Goal: Task Accomplishment & Management: Complete application form

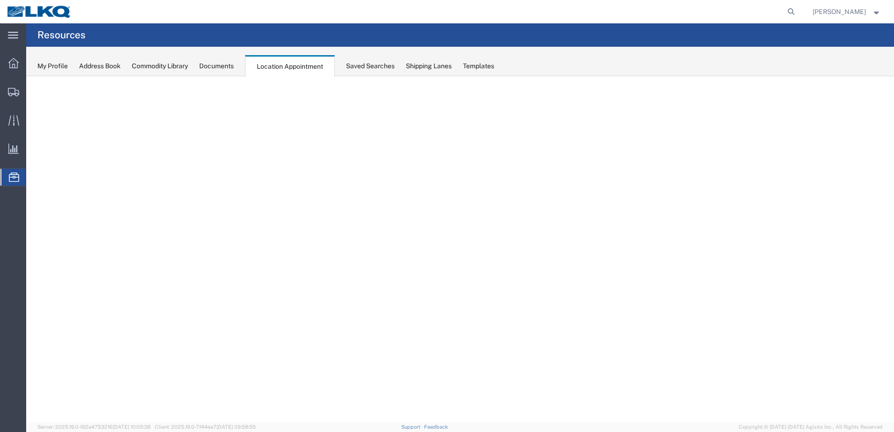
select select "27660"
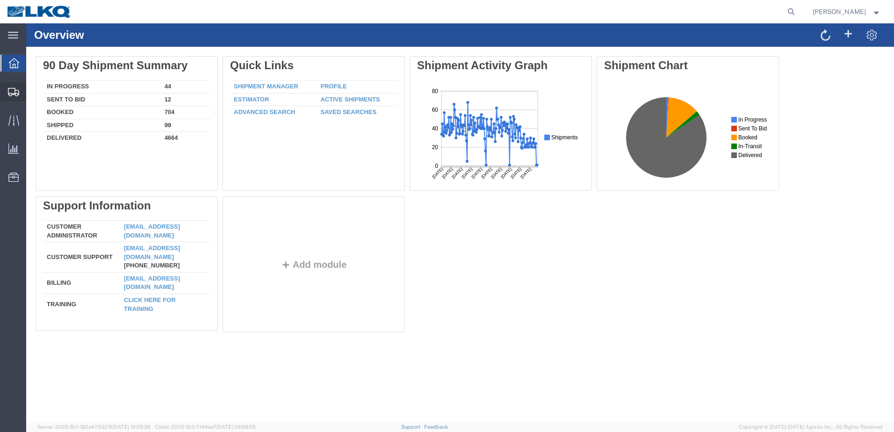
click at [32, 93] on span "Shipments" at bounding box center [29, 91] width 7 height 19
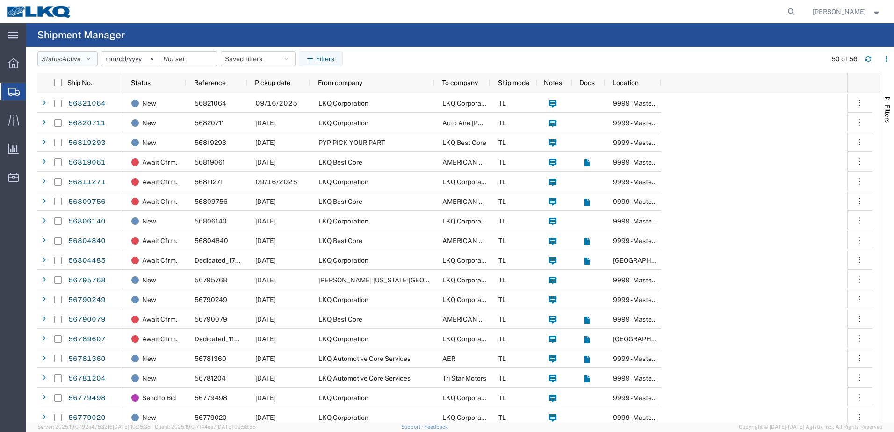
click at [91, 58] on icon "button" at bounding box center [88, 59] width 5 height 7
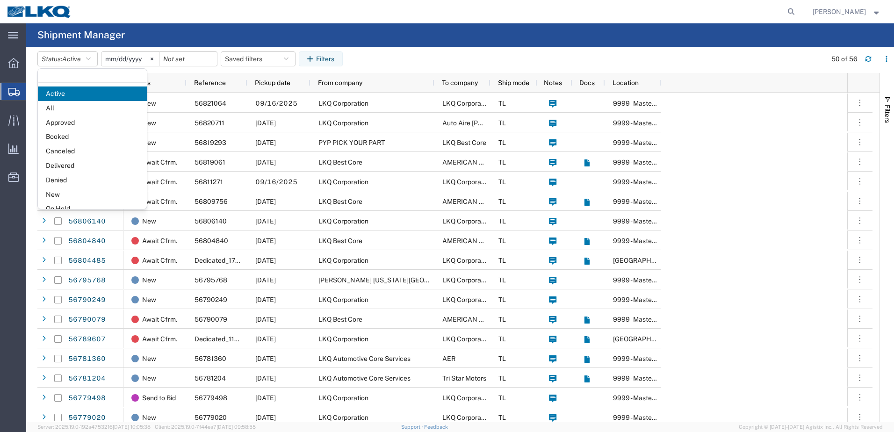
drag, startPoint x: 55, startPoint y: 109, endPoint x: 68, endPoint y: 111, distance: 13.6
click at [55, 109] on span "All" at bounding box center [92, 108] width 109 height 14
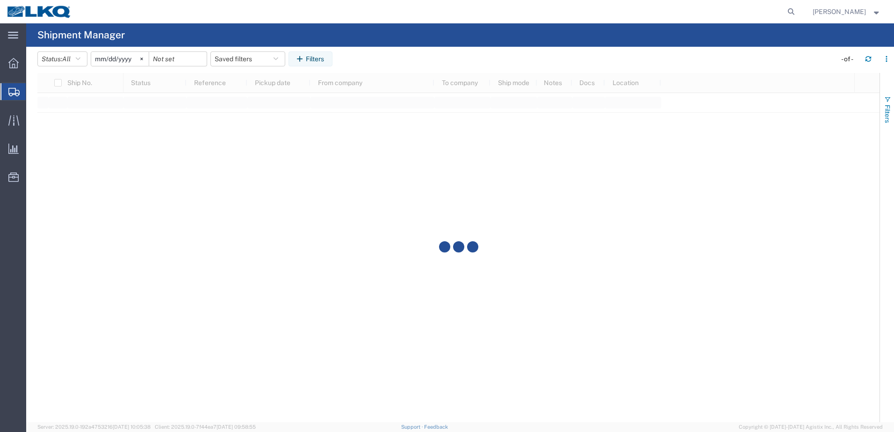
click at [886, 100] on span "button" at bounding box center [887, 99] width 7 height 7
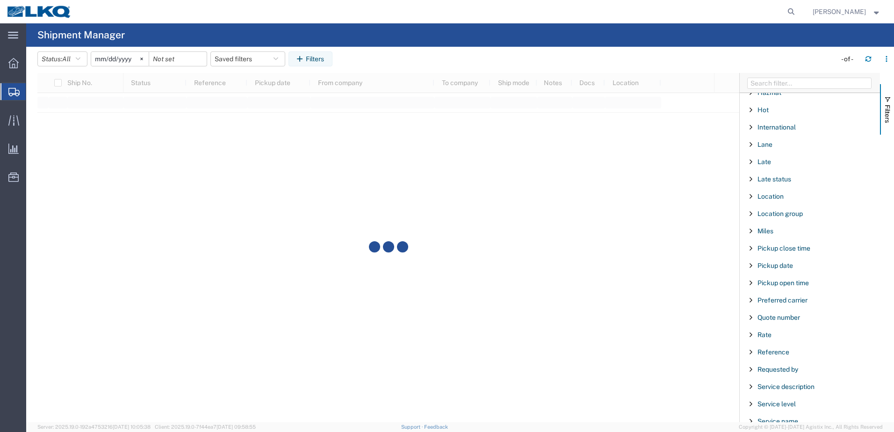
scroll to position [514, 0]
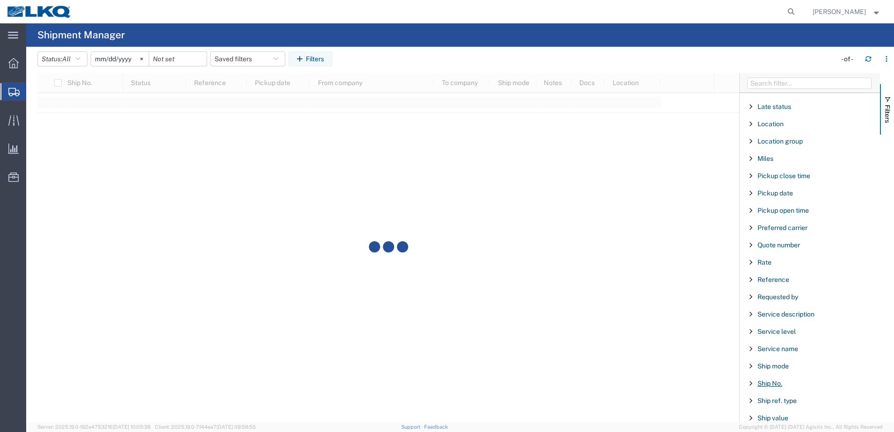
click at [769, 384] on span "Ship No." at bounding box center [769, 383] width 25 height 7
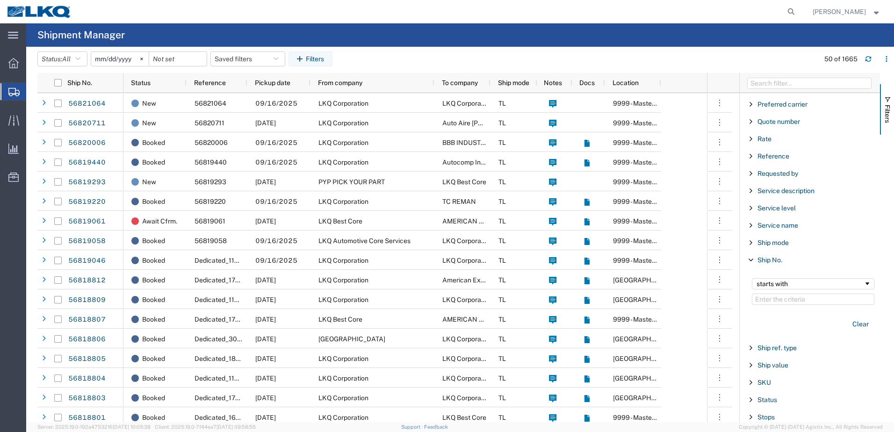
scroll to position [655, 0]
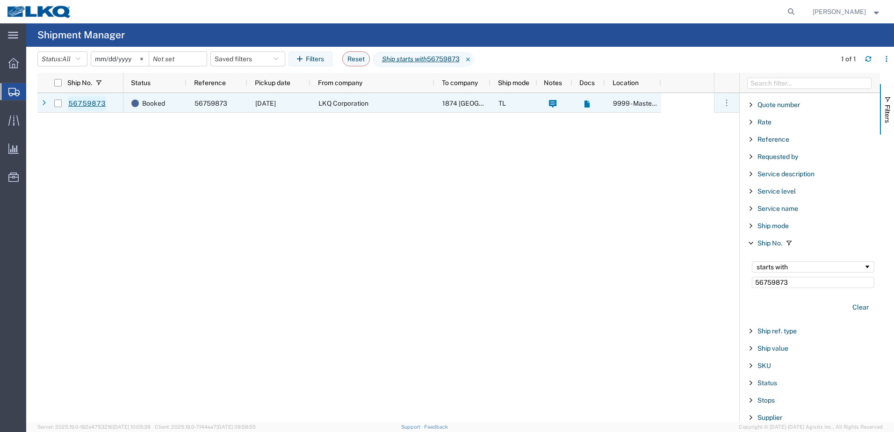
type input "56759873"
click at [97, 105] on link "56759873" at bounding box center [87, 103] width 38 height 15
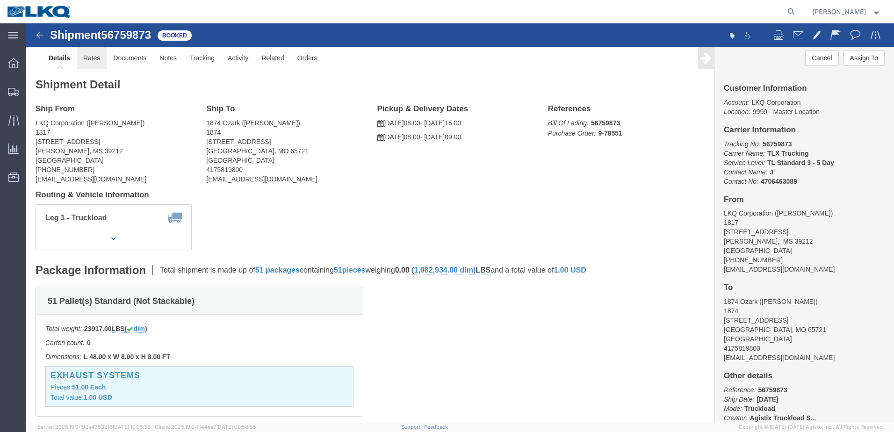
click link "Rates"
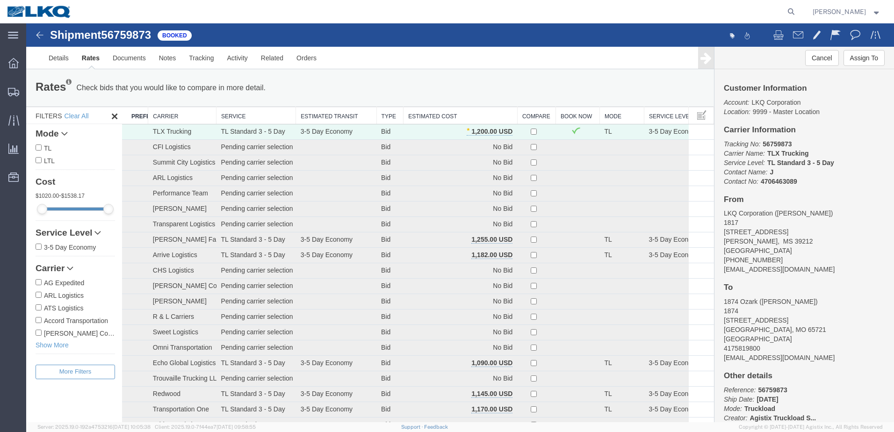
click at [37, 36] on img at bounding box center [39, 34] width 11 height 11
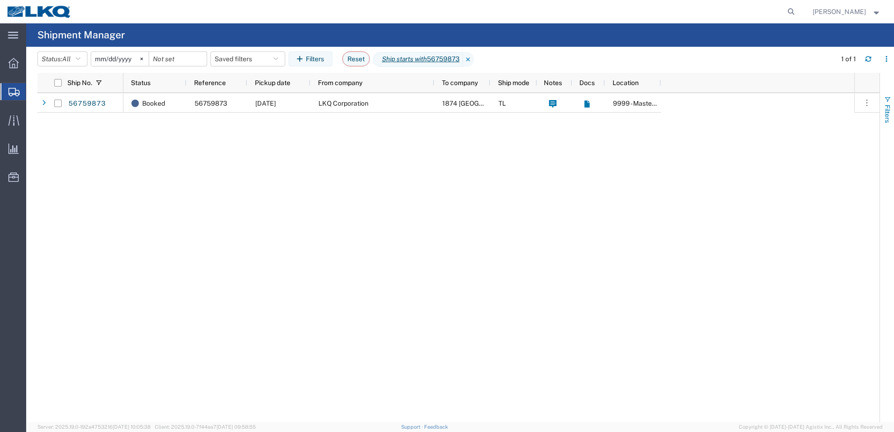
click at [889, 98] on span "button" at bounding box center [887, 99] width 7 height 7
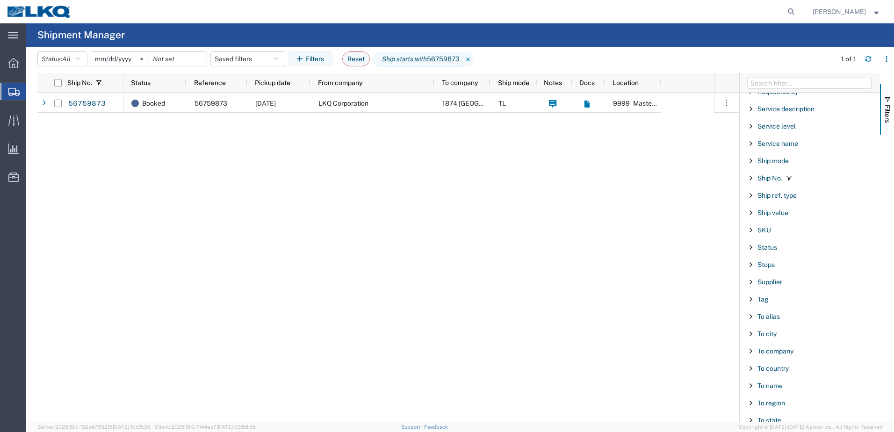
scroll to position [719, 0]
click at [776, 179] on span "Ship No." at bounding box center [769, 178] width 25 height 7
drag, startPoint x: 792, startPoint y: 222, endPoint x: 489, endPoint y: 216, distance: 302.6
click at [539, 224] on div "Ship No. Status Reference Pickup date From company To company Ship mode Notes D…" at bounding box center [465, 247] width 857 height 349
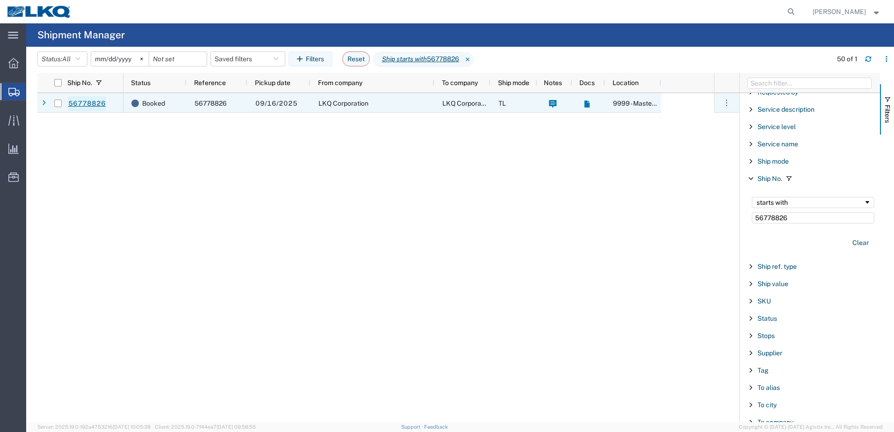
type input "56778826"
click at [92, 103] on link "56778826" at bounding box center [87, 103] width 38 height 15
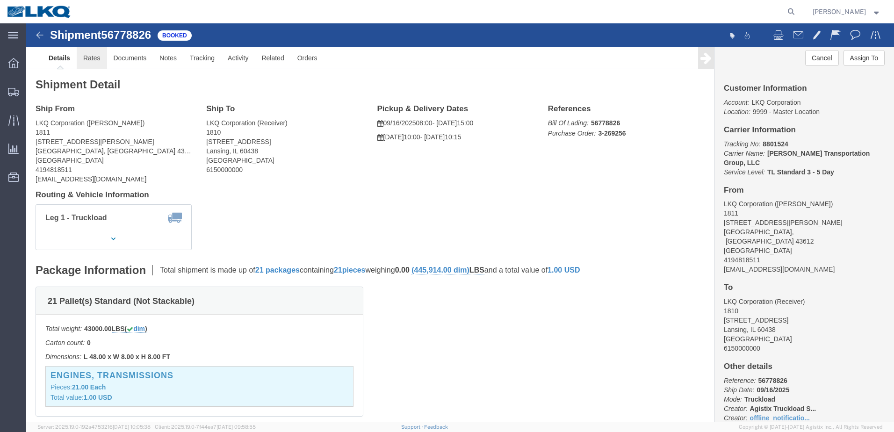
click link "Rates"
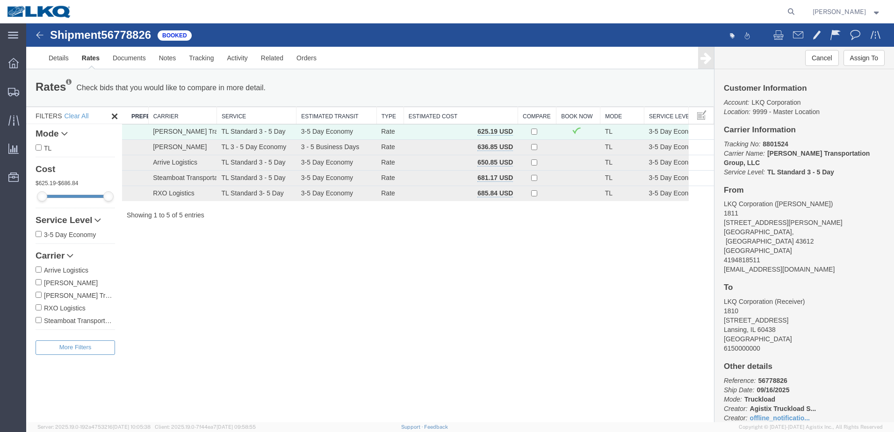
click at [38, 33] on img at bounding box center [39, 34] width 11 height 11
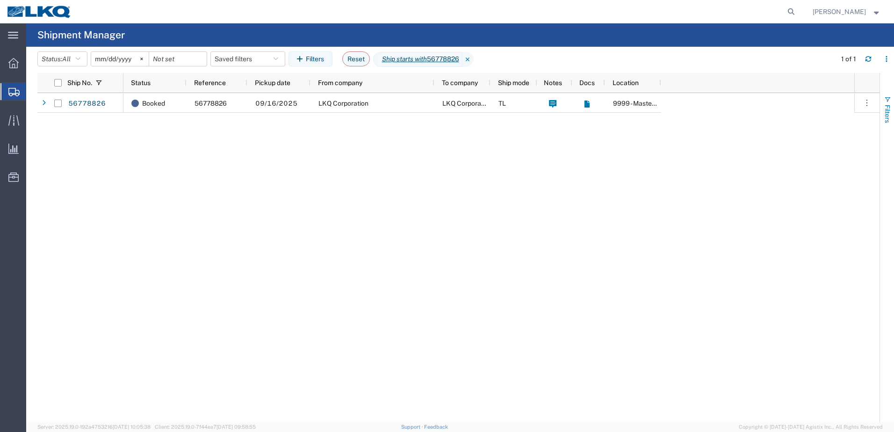
click at [888, 98] on span "button" at bounding box center [887, 99] width 7 height 7
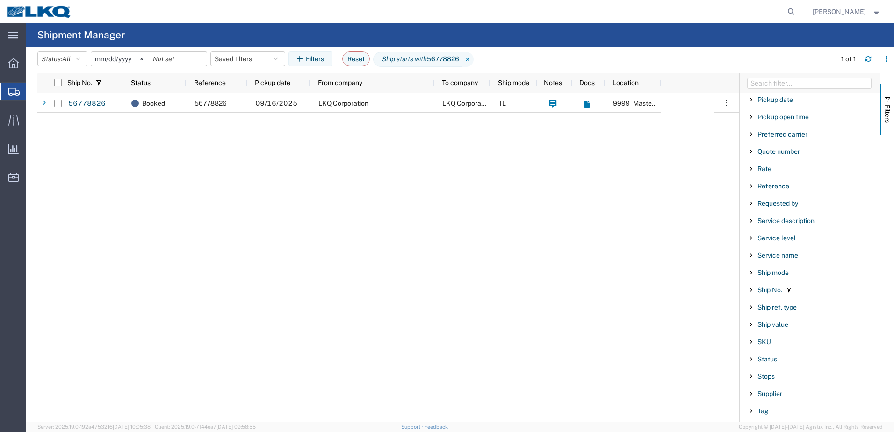
scroll to position [655, 0]
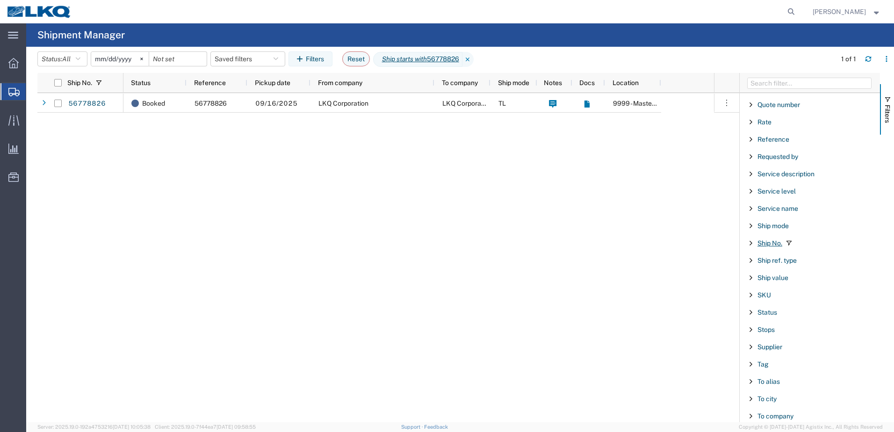
click at [774, 243] on span "Ship No." at bounding box center [769, 242] width 25 height 7
drag, startPoint x: 797, startPoint y: 281, endPoint x: 610, endPoint y: 262, distance: 188.0
click at [616, 262] on div "Ship No. Status Reference Pickup date From company To company Ship mode Notes D…" at bounding box center [465, 247] width 857 height 349
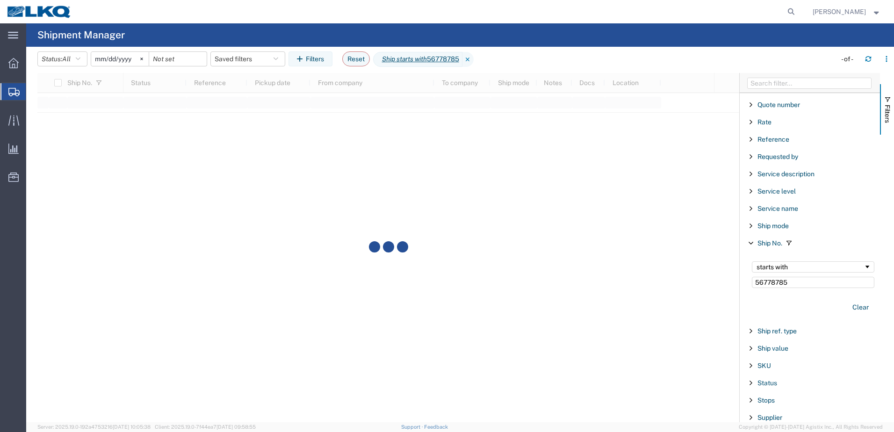
type input "56778785"
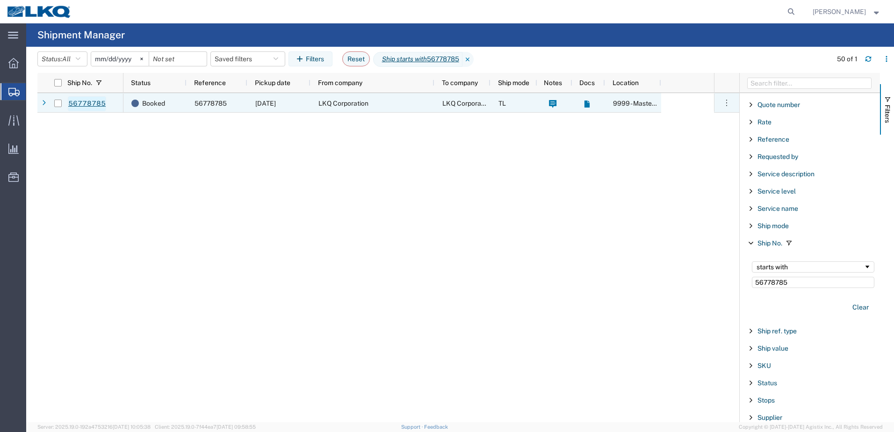
click at [101, 107] on link "56778785" at bounding box center [87, 103] width 38 height 15
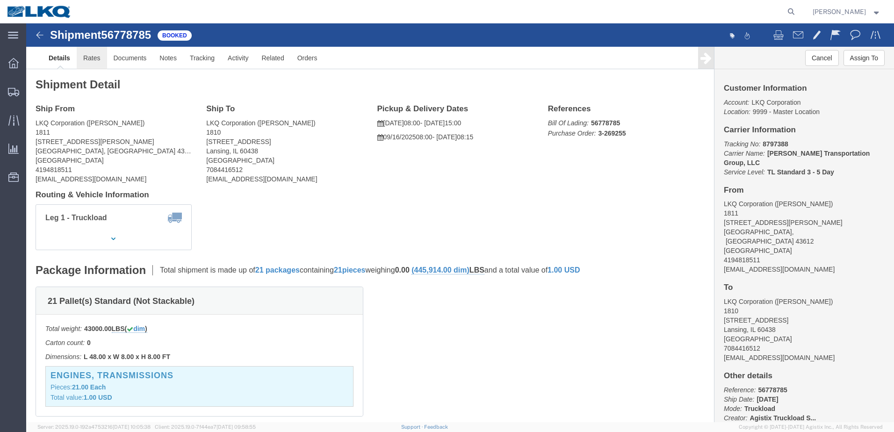
click link "Rates"
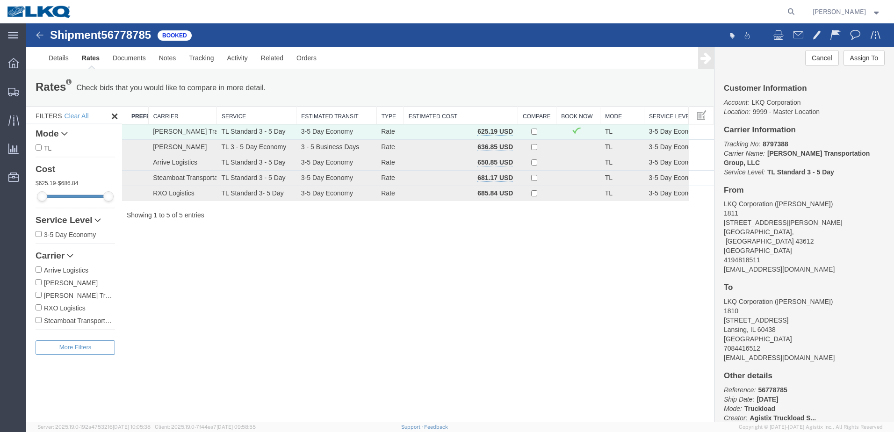
scroll to position [24, 0]
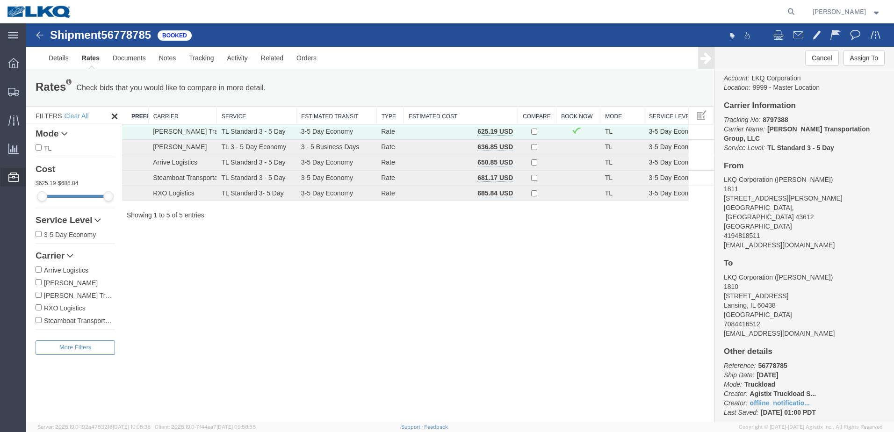
click at [0, 0] on span "Location Appointment" at bounding box center [0, 0] width 0 height 0
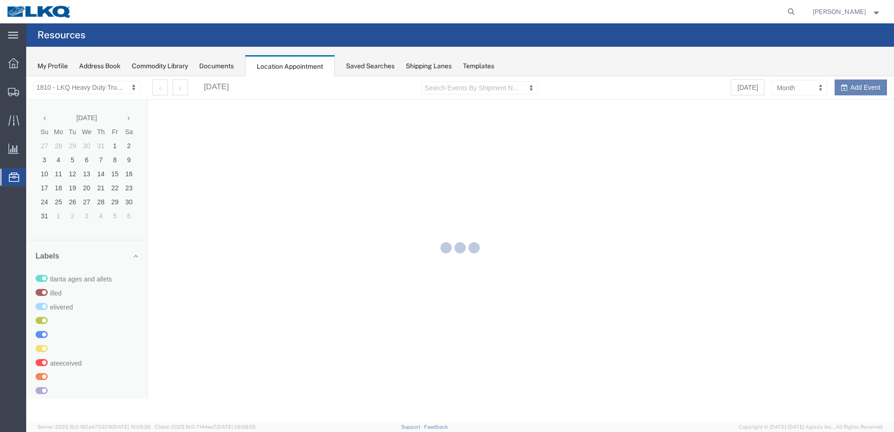
select select "27660"
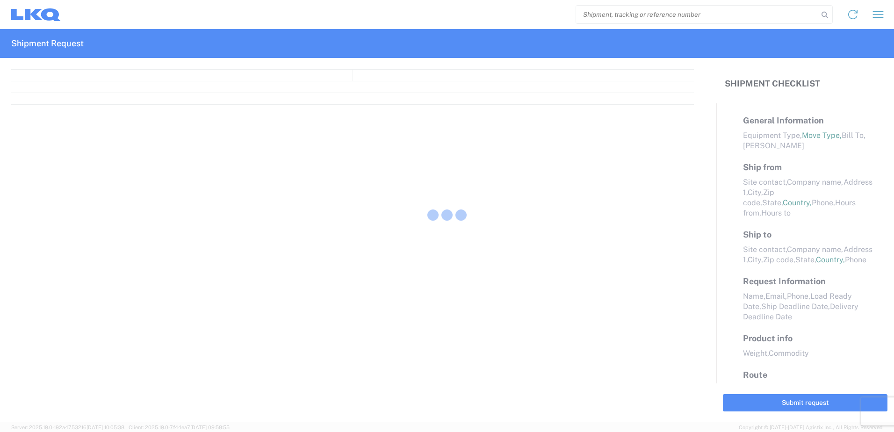
select select "FULL"
select select "LBS"
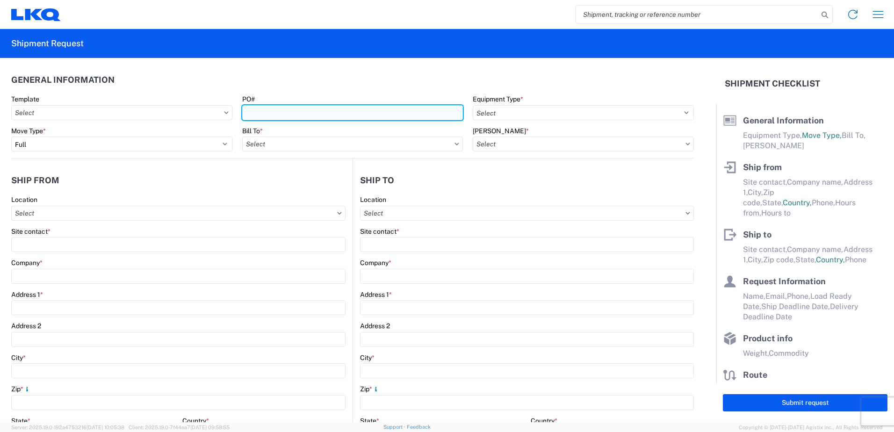
click at [287, 115] on input "PO#" at bounding box center [352, 112] width 221 height 15
type input "20-233418"
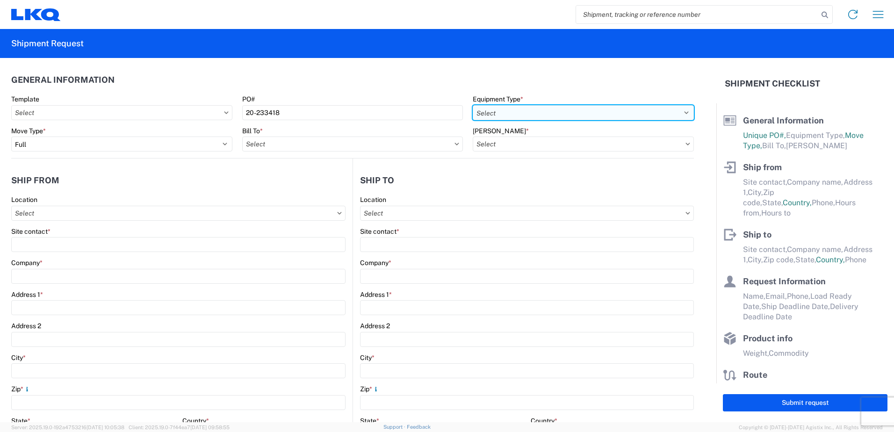
click at [679, 112] on select "Select 53’ Dry Van Flatbed Dropdeck (van) Lowboy (flatbed) Rail" at bounding box center [583, 112] width 221 height 15
select select "STDV"
click at [473, 105] on select "Select 53’ Dry Van Flatbed Dropdeck (van) Lowboy (flatbed) Rail" at bounding box center [583, 112] width 221 height 15
click at [332, 143] on input "text" at bounding box center [352, 144] width 221 height 15
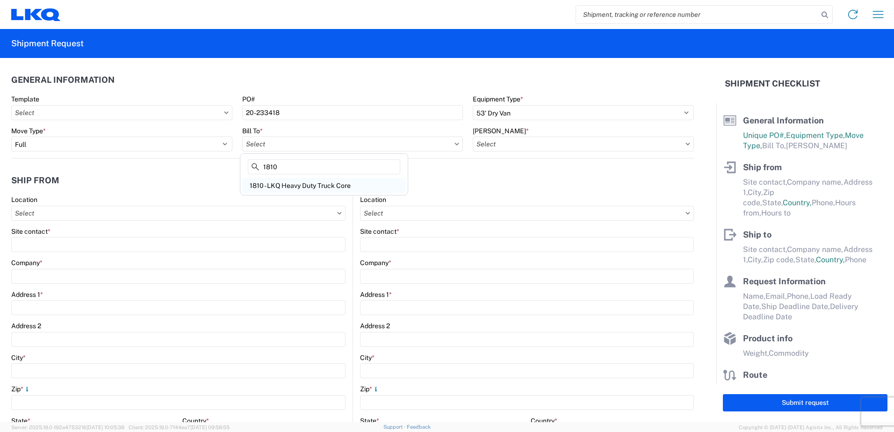
type input "1810"
click at [282, 186] on div "1810 - LKQ Heavy Duty Truck Core" at bounding box center [324, 185] width 164 height 15
type input "1810 - LKQ Heavy Duty Truck Core"
click at [685, 145] on icon at bounding box center [687, 144] width 5 height 3
click at [680, 142] on input "text" at bounding box center [583, 144] width 221 height 15
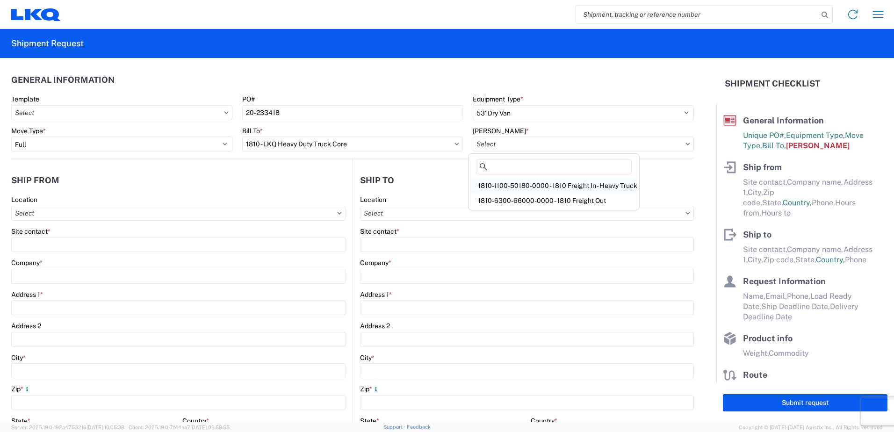
drag, startPoint x: 520, startPoint y: 183, endPoint x: 369, endPoint y: 178, distance: 151.1
click at [519, 183] on div "1810-1100-50180-0000 - 1810 Freight In - Heavy Truck" at bounding box center [553, 185] width 167 height 15
type input "1810-1100-50180-0000 - 1810 Freight In - Heavy Truck"
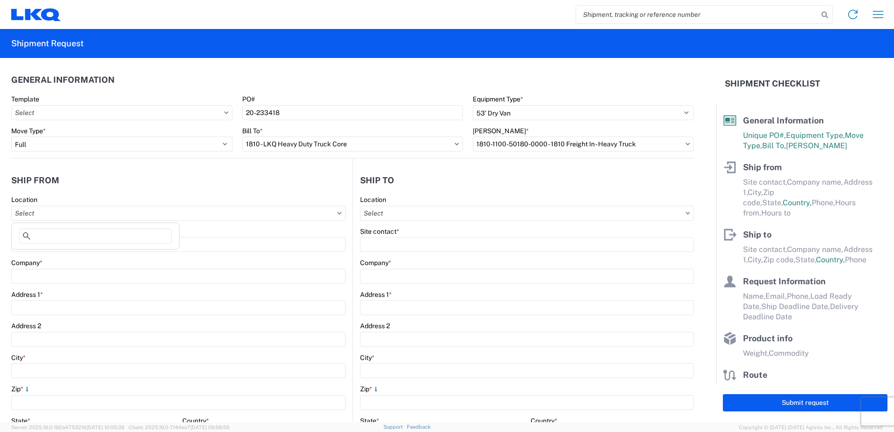
drag, startPoint x: 22, startPoint y: 216, endPoint x: 15, endPoint y: 192, distance: 24.9
click at [23, 216] on input "text" at bounding box center [178, 213] width 334 height 15
type input "1"
type input "1808"
click at [75, 257] on div "1808 - LKQ Western Truck Parts" at bounding box center [96, 254] width 164 height 15
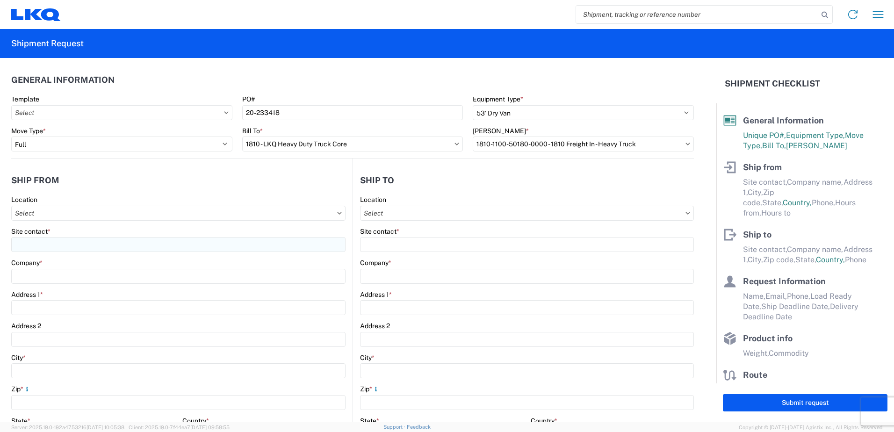
type input "1808 - LKQ Western Truck Parts"
type input "LKQ Corporation"
type input "[STREET_ADDRESS]"
type input "[PERSON_NAME]"
type input "80640"
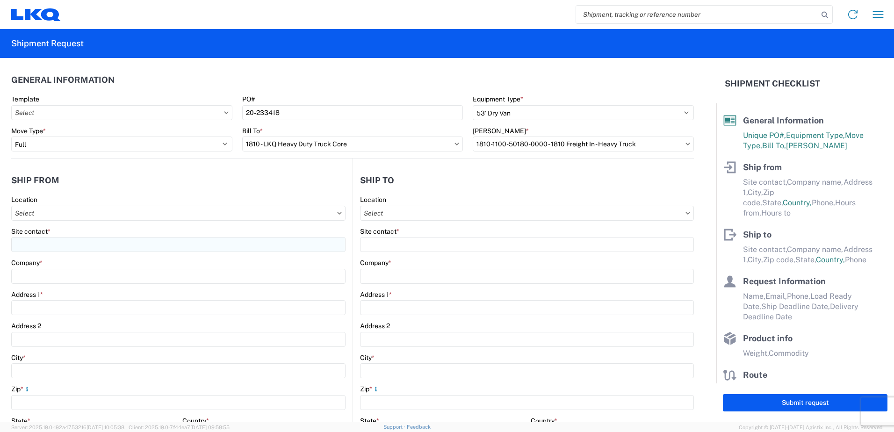
select select "CO"
select select "US"
type input "07:00:00"
type input "17:00:00"
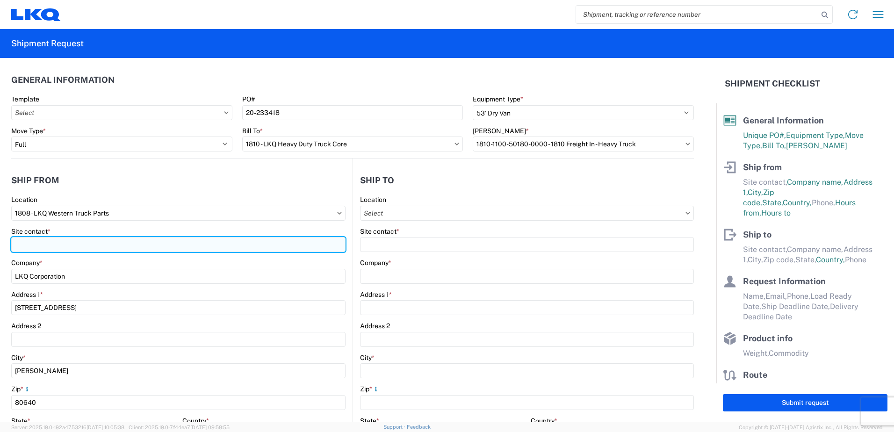
click at [48, 246] on input "Site contact *" at bounding box center [178, 244] width 334 height 15
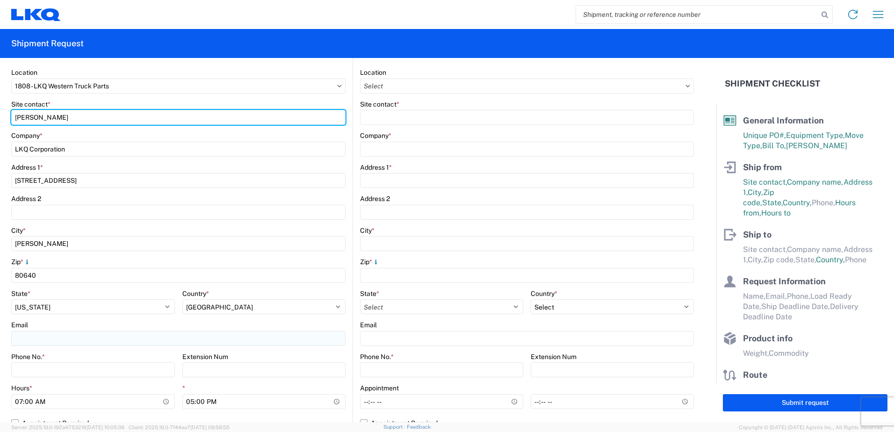
scroll to position [140, 0]
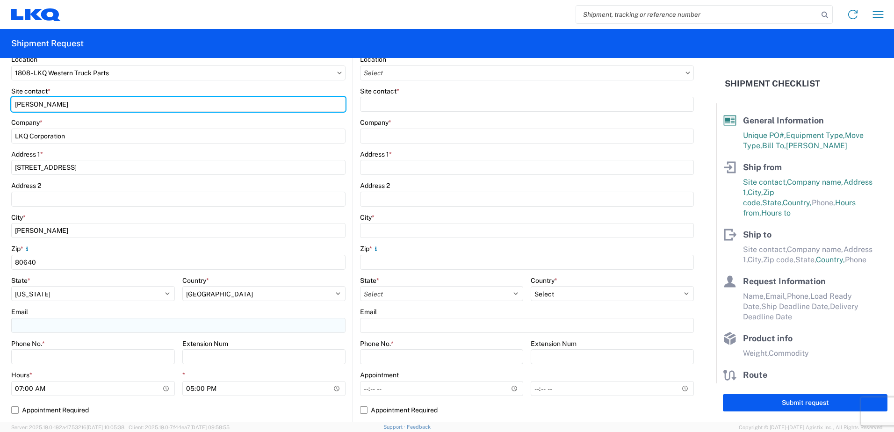
type input "[PERSON_NAME]"
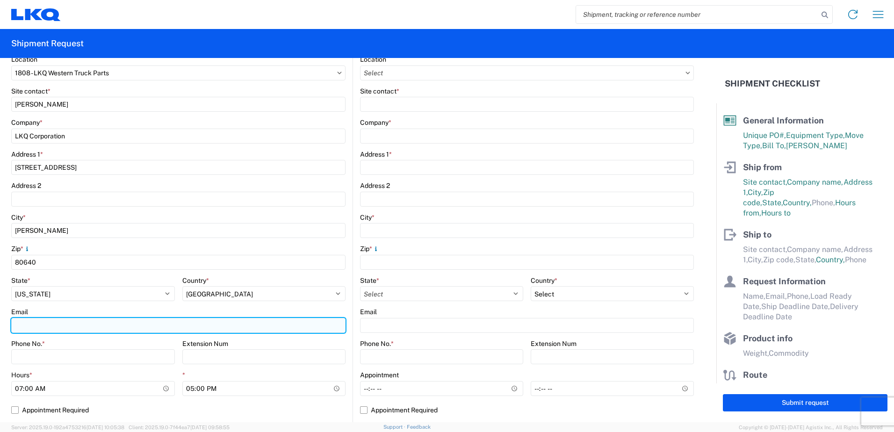
click at [23, 324] on input "Email" at bounding box center [178, 325] width 334 height 15
type input "[EMAIL_ADDRESS][DOMAIN_NAME]"
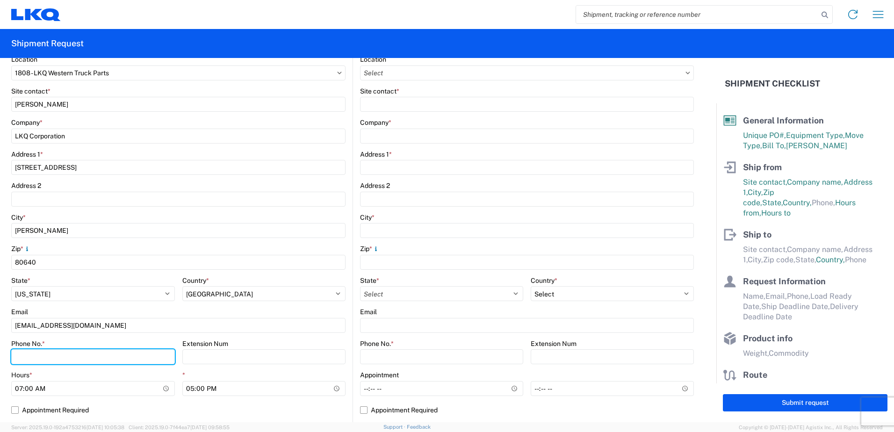
type input "8005413400"
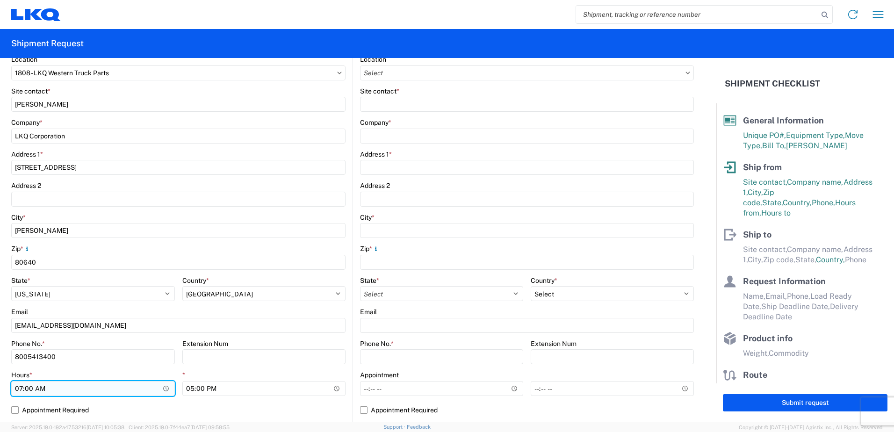
click at [21, 390] on input "07:00:00" at bounding box center [93, 388] width 164 height 15
type input "08:00"
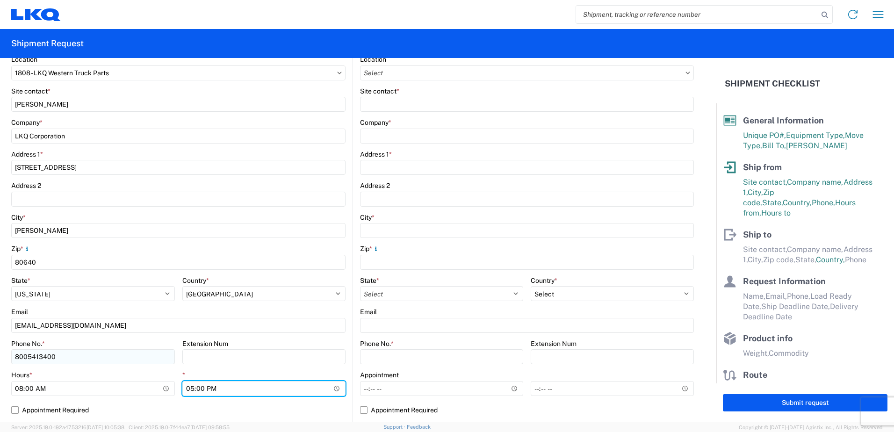
drag, startPoint x: 188, startPoint y: 389, endPoint x: 141, endPoint y: 364, distance: 53.5
click at [189, 389] on input "17:00:00" at bounding box center [264, 388] width 164 height 15
type input "15:00"
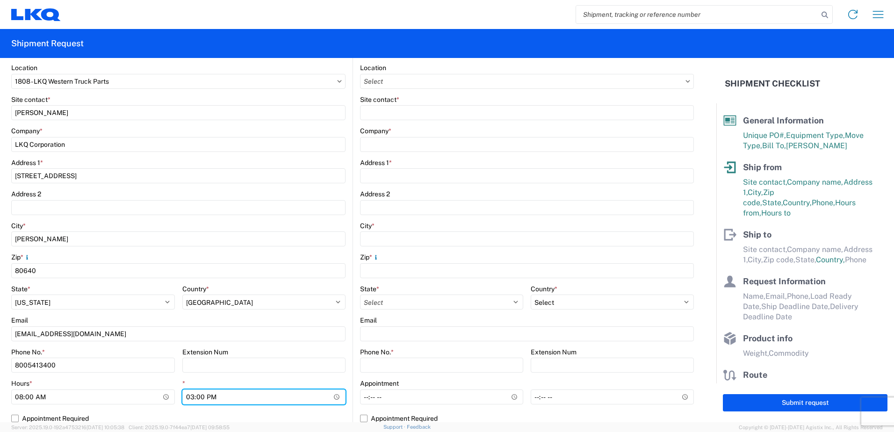
scroll to position [47, 0]
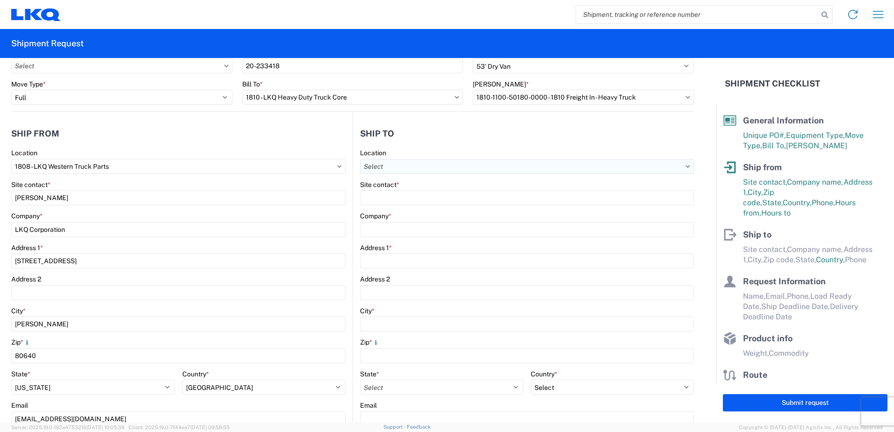
click at [396, 169] on input "text" at bounding box center [527, 166] width 334 height 15
type input "1810"
click at [405, 207] on div "1810 - LKQ Heavy Duty Truck Core" at bounding box center [441, 208] width 164 height 15
type input "1810 - LKQ Heavy Duty Truck Core"
type input "LKQ Corporation"
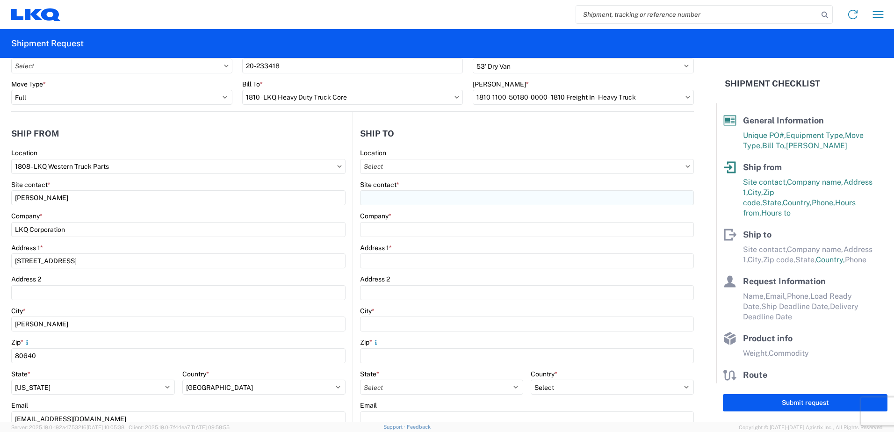
type input "[STREET_ADDRESS]"
type input "Lansing"
type input "60438"
select select "US"
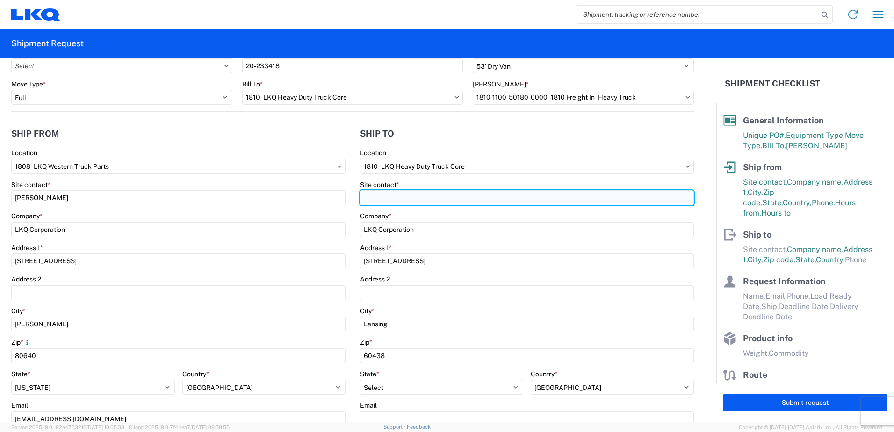
click at [396, 198] on input "Site contact *" at bounding box center [527, 197] width 334 height 15
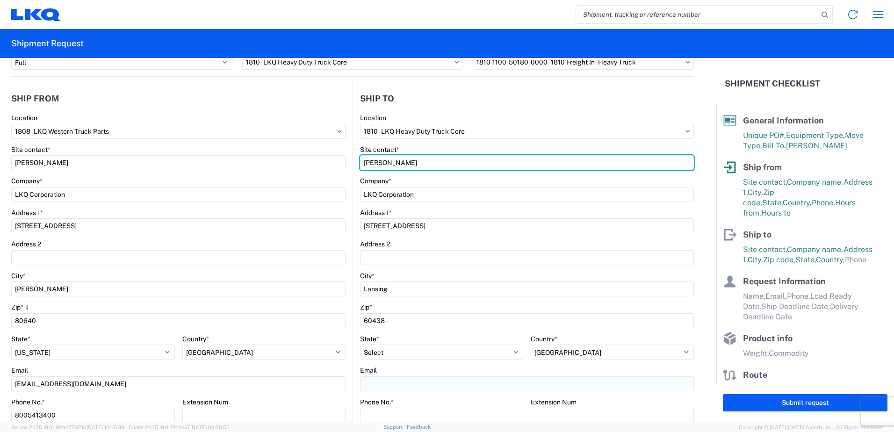
scroll to position [140, 0]
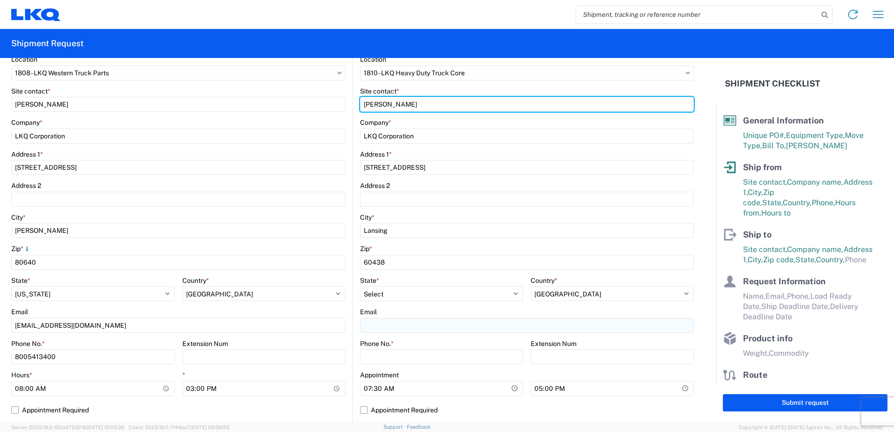
type input "[PERSON_NAME]"
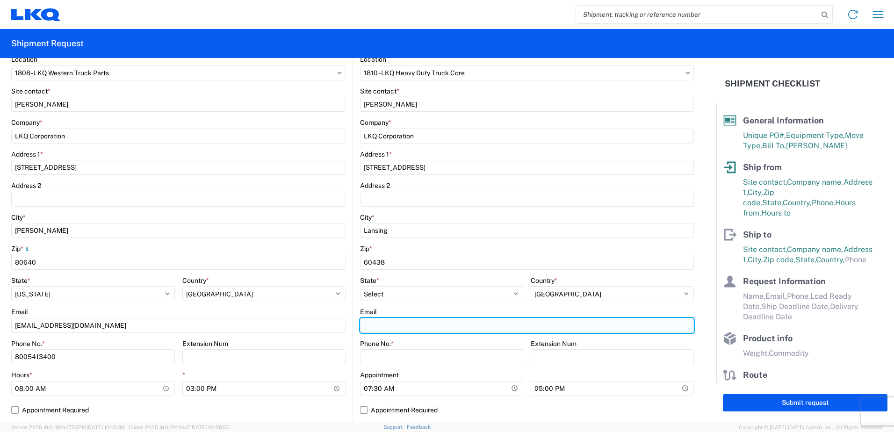
click at [366, 327] on input "Email" at bounding box center [527, 325] width 334 height 15
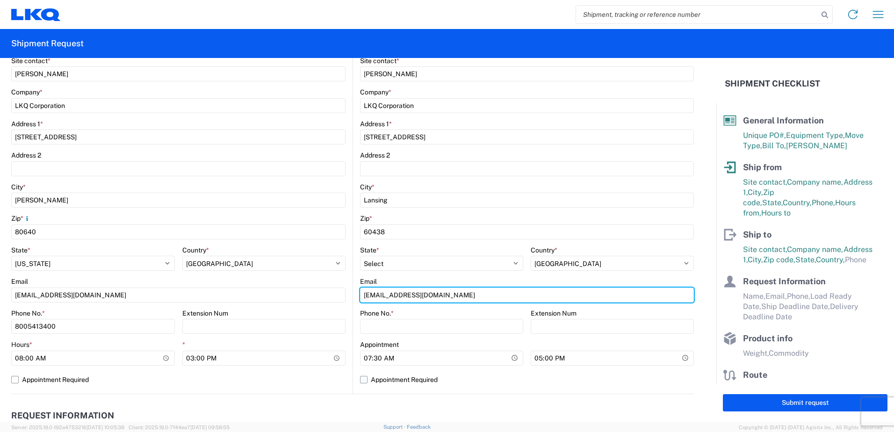
scroll to position [187, 0]
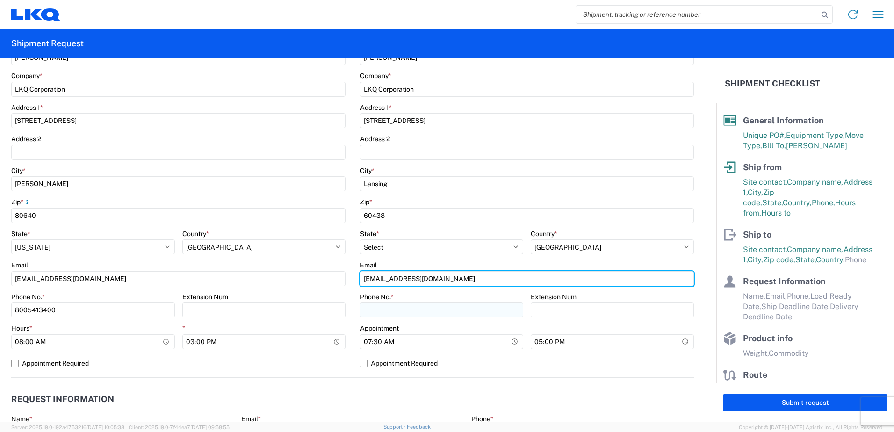
type input "[EMAIL_ADDRESS][DOMAIN_NAME]"
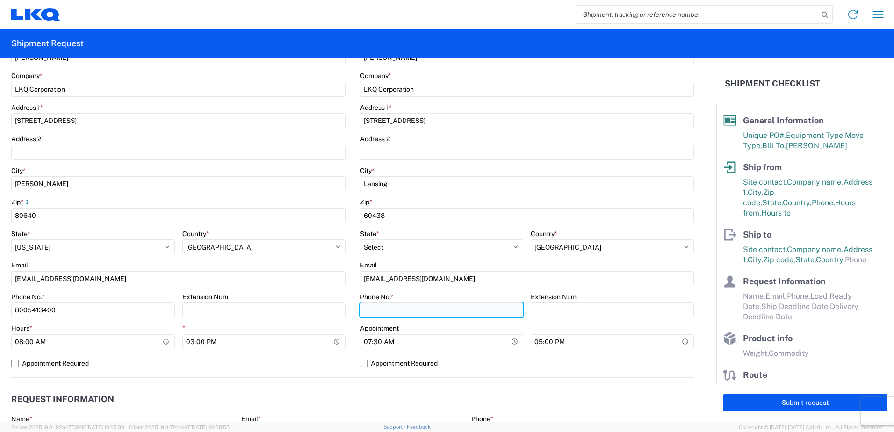
drag, startPoint x: 362, startPoint y: 310, endPoint x: 302, endPoint y: 268, distance: 73.9
click at [362, 310] on input "Phone No. *" at bounding box center [441, 310] width 163 height 15
type input "7084416512"
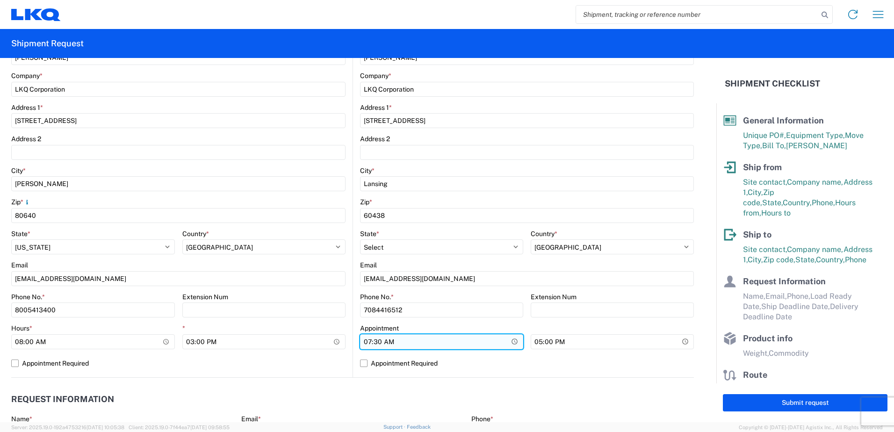
click at [365, 340] on input "07:30" at bounding box center [441, 341] width 163 height 15
type input "08:00"
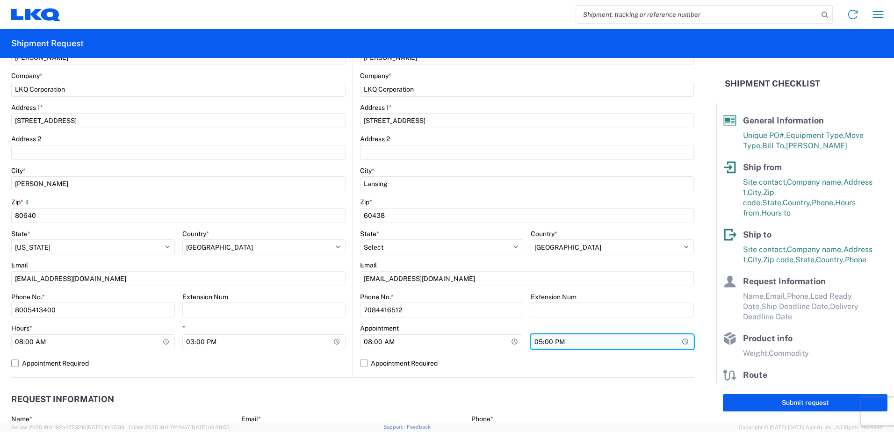
click at [534, 343] on input "17:00" at bounding box center [612, 341] width 163 height 15
type input "15:00"
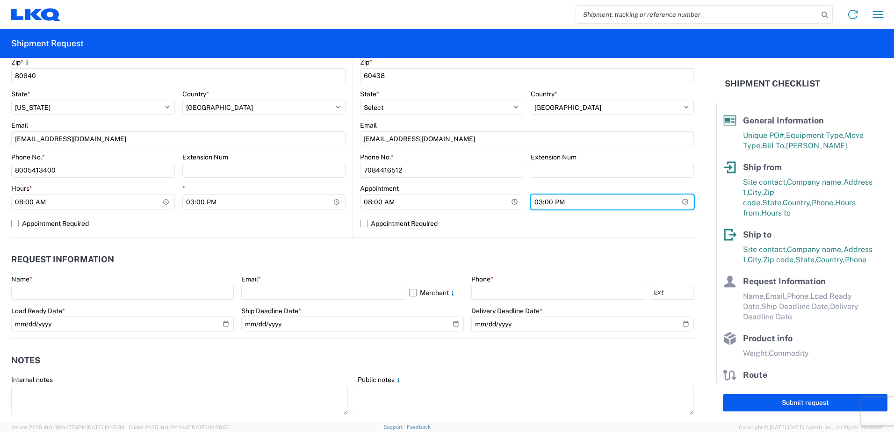
scroll to position [327, 0]
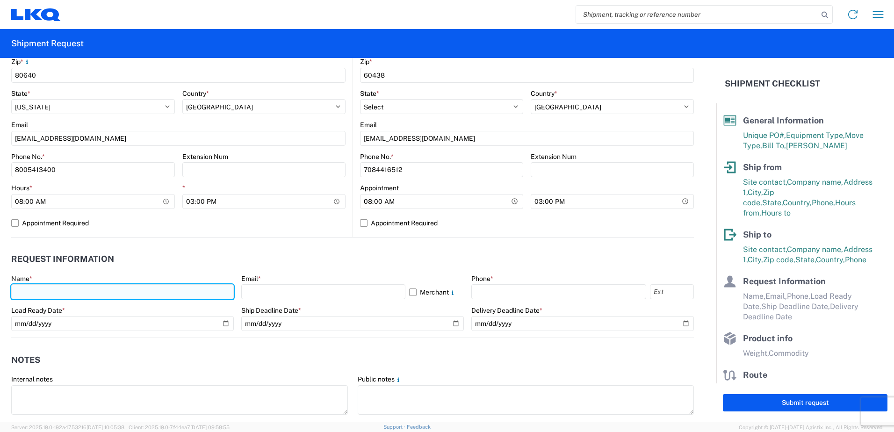
click at [34, 293] on input "text" at bounding box center [122, 291] width 223 height 15
type input "[PERSON_NAME]"
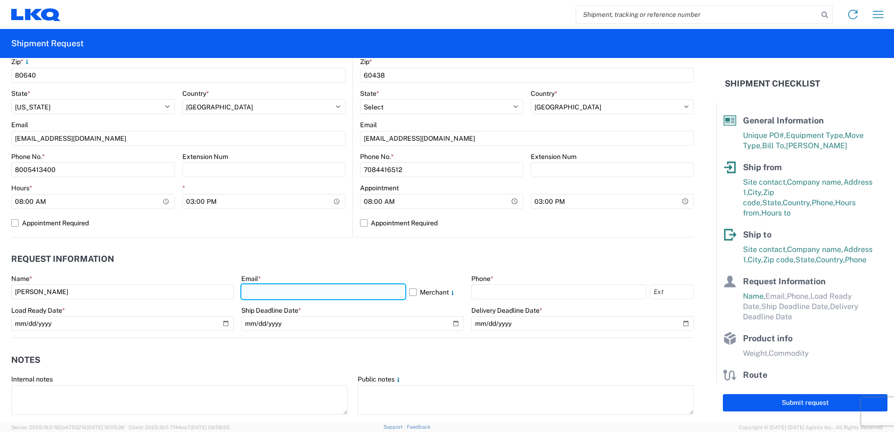
click at [248, 288] on input "text" at bounding box center [323, 291] width 164 height 15
type input "[EMAIL_ADDRESS][DOMAIN_NAME]"
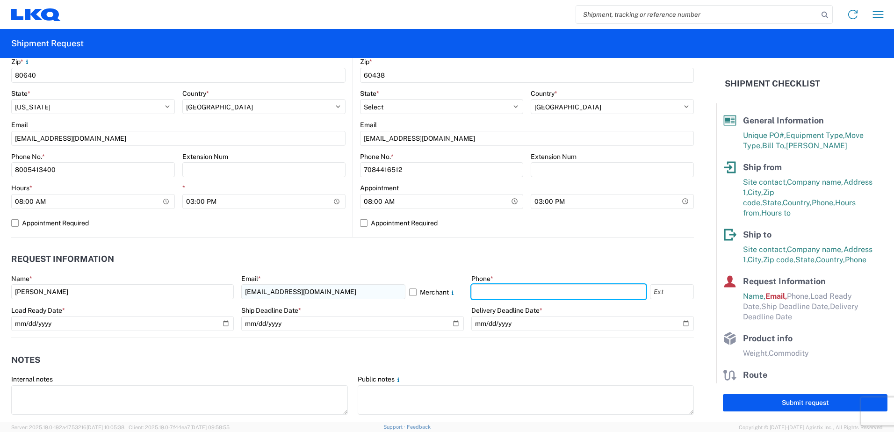
type input "4176303148"
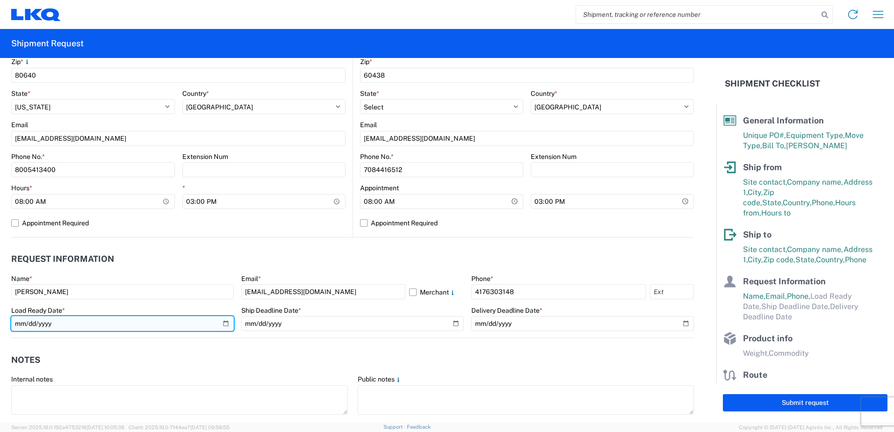
click at [223, 324] on input "date" at bounding box center [122, 323] width 223 height 15
type input "[DATE]"
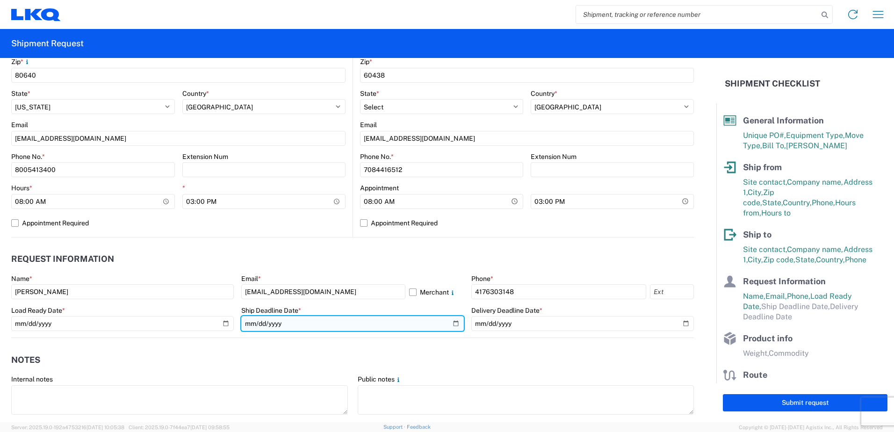
click at [451, 323] on input "date" at bounding box center [352, 323] width 223 height 15
type input "[DATE]"
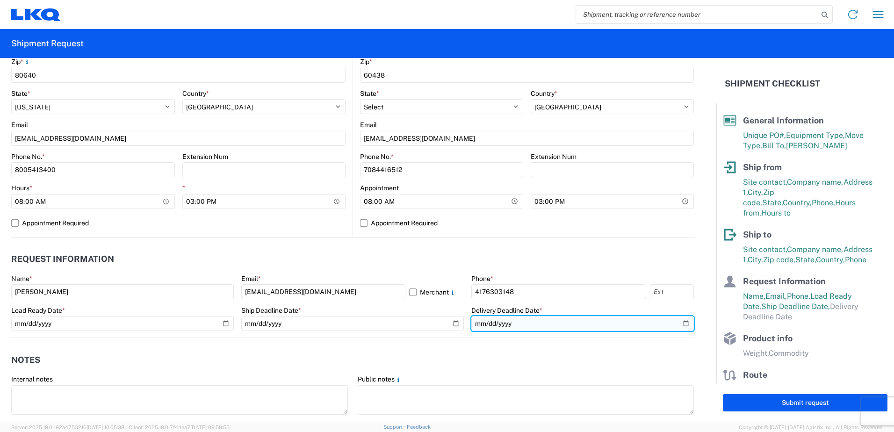
click at [677, 324] on input "date" at bounding box center [582, 323] width 223 height 15
type input "[DATE]"
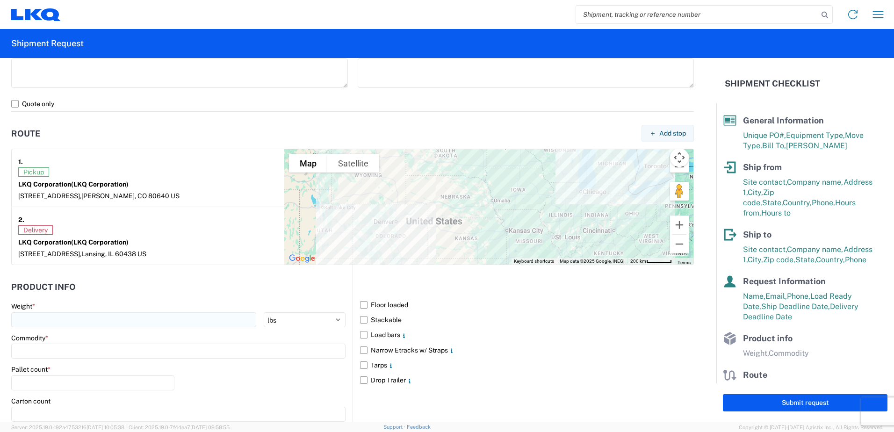
scroll to position [655, 0]
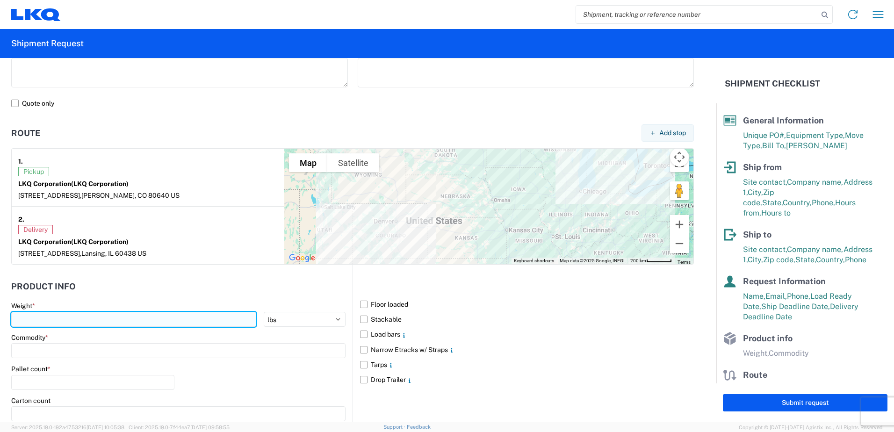
click at [56, 318] on input "number" at bounding box center [133, 319] width 245 height 15
type input "44"
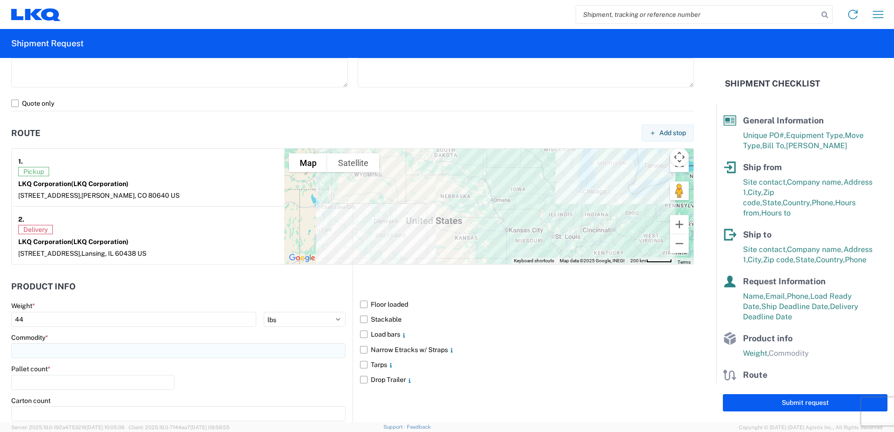
click at [49, 347] on input at bounding box center [178, 350] width 334 height 15
type input "25"
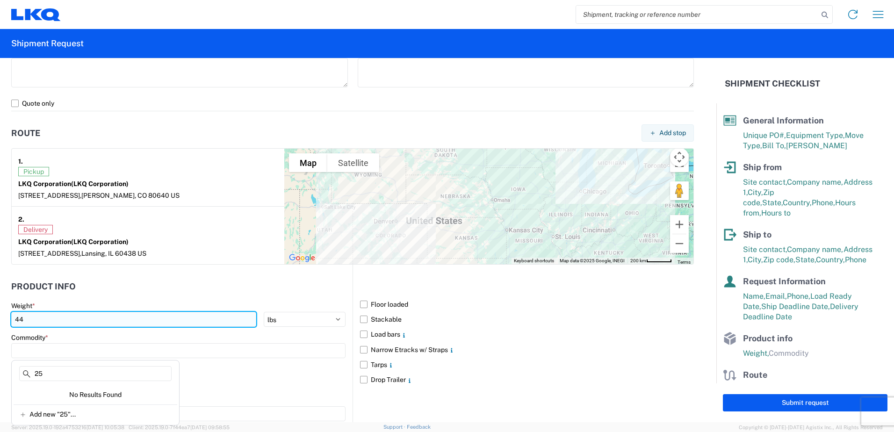
click at [35, 318] on input "44" at bounding box center [133, 319] width 245 height 15
type input "44000"
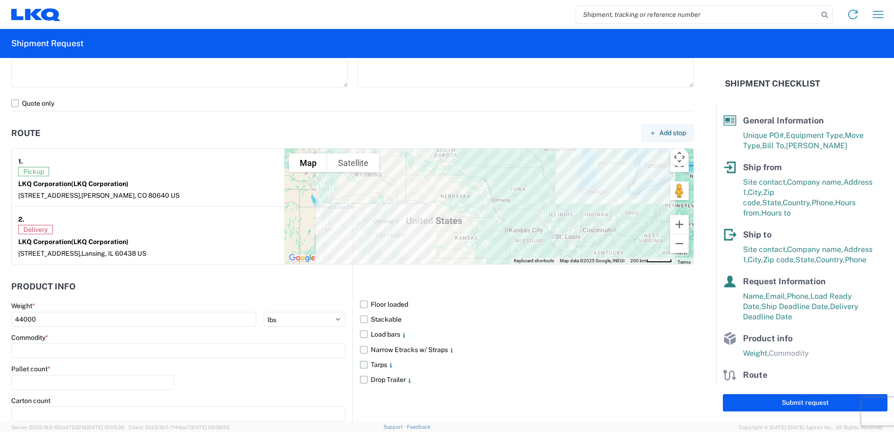
click at [509, 369] on label "Tarps" at bounding box center [527, 364] width 334 height 15
click at [0, 0] on input "Tarps" at bounding box center [0, 0] width 0 height 0
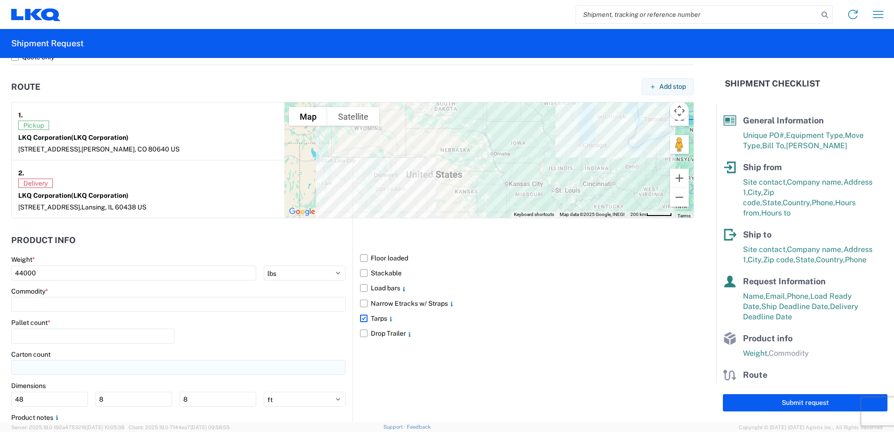
scroll to position [757, 0]
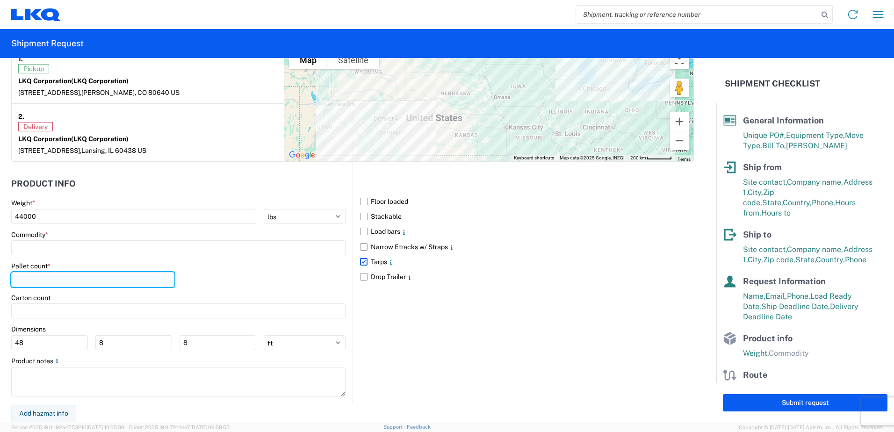
click at [27, 274] on input "number" at bounding box center [92, 279] width 163 height 15
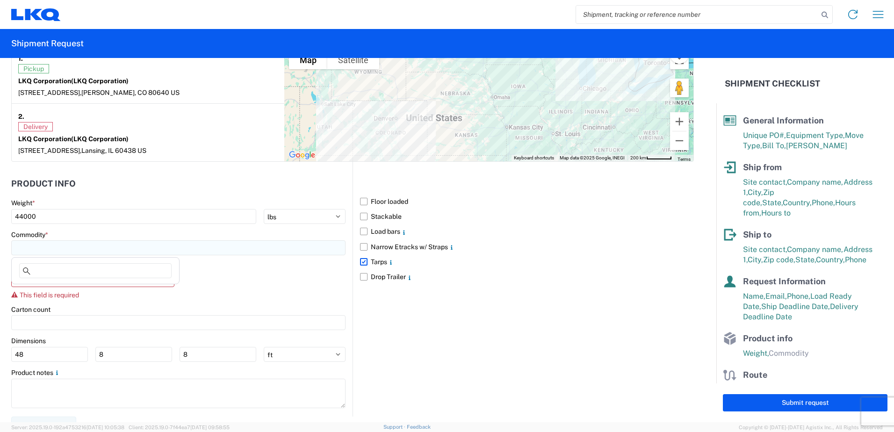
click at [33, 250] on input at bounding box center [178, 247] width 334 height 15
type input "en"
click at [43, 291] on div "Engines, Transmissions" at bounding box center [96, 289] width 164 height 15
type input "Engines, Transmissions"
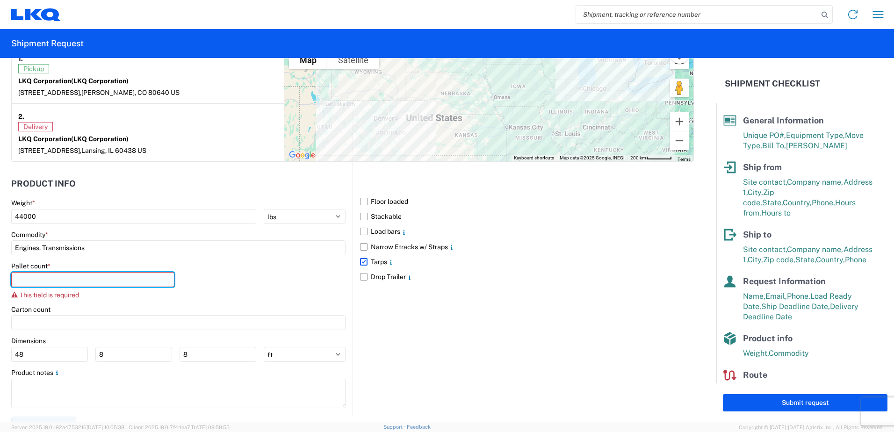
click at [37, 283] on input "number" at bounding box center [92, 279] width 163 height 15
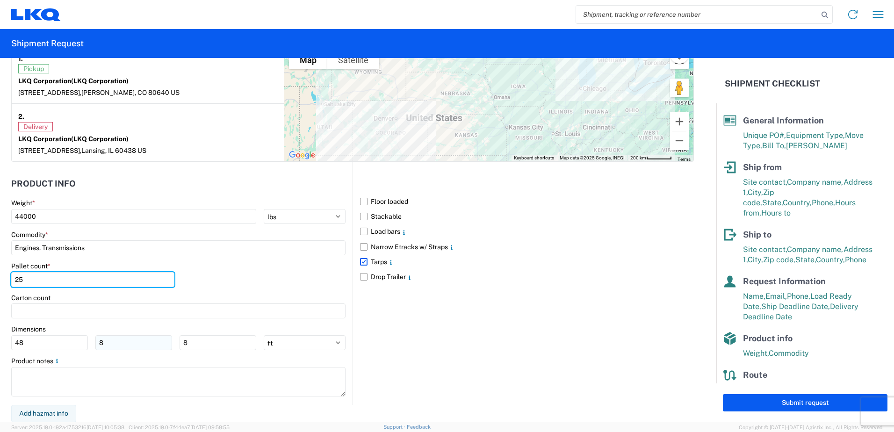
type input "25"
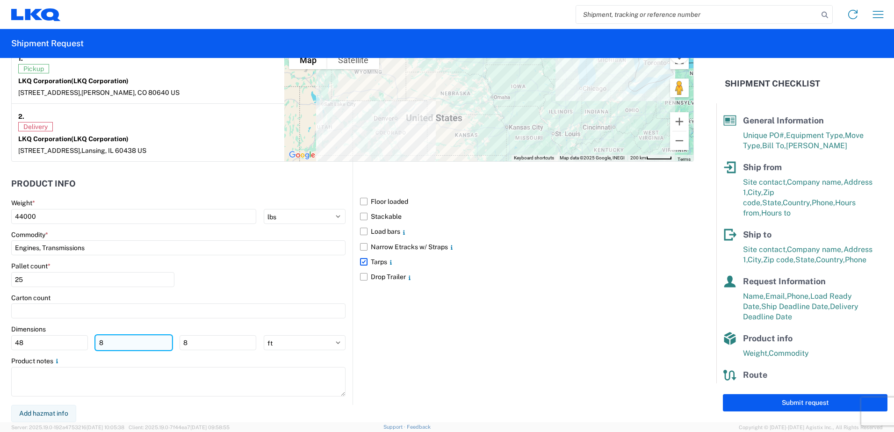
click at [169, 340] on input "8" at bounding box center [133, 342] width 77 height 15
click at [360, 261] on label "Tarps" at bounding box center [527, 261] width 334 height 15
click at [0, 0] on input "Tarps" at bounding box center [0, 0] width 0 height 0
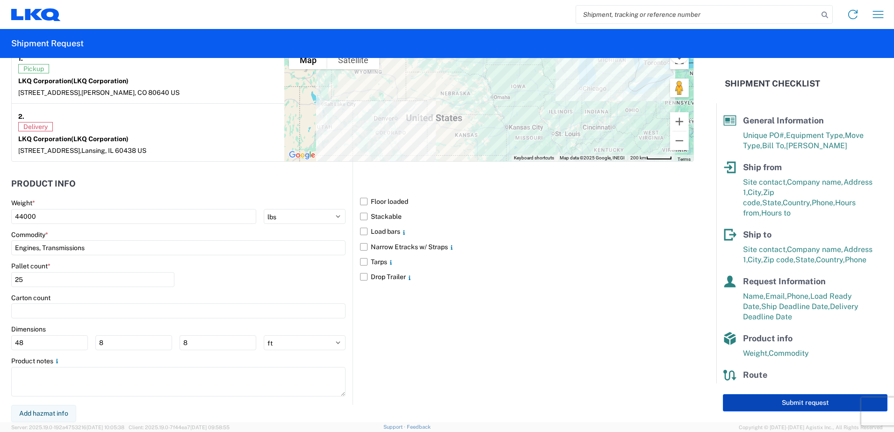
click at [768, 402] on button "Submit request" at bounding box center [805, 402] width 165 height 17
select select "CO"
select select "US"
select select "IL"
select select "US"
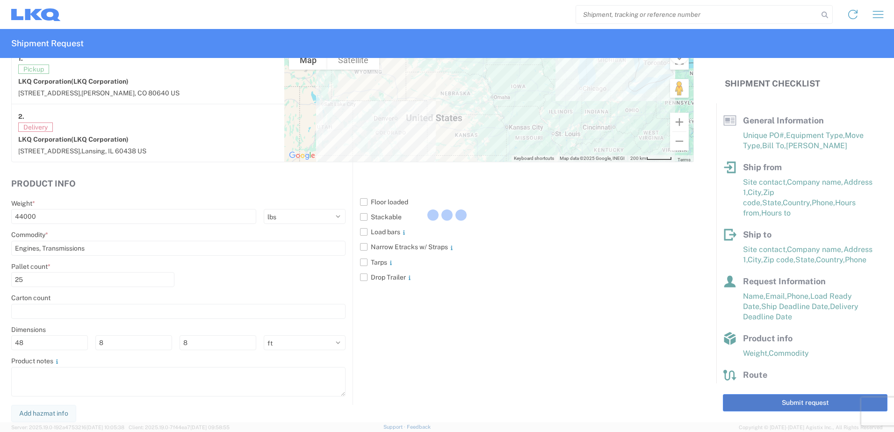
scroll to position [757, 0]
